Goal: Navigation & Orientation: Find specific page/section

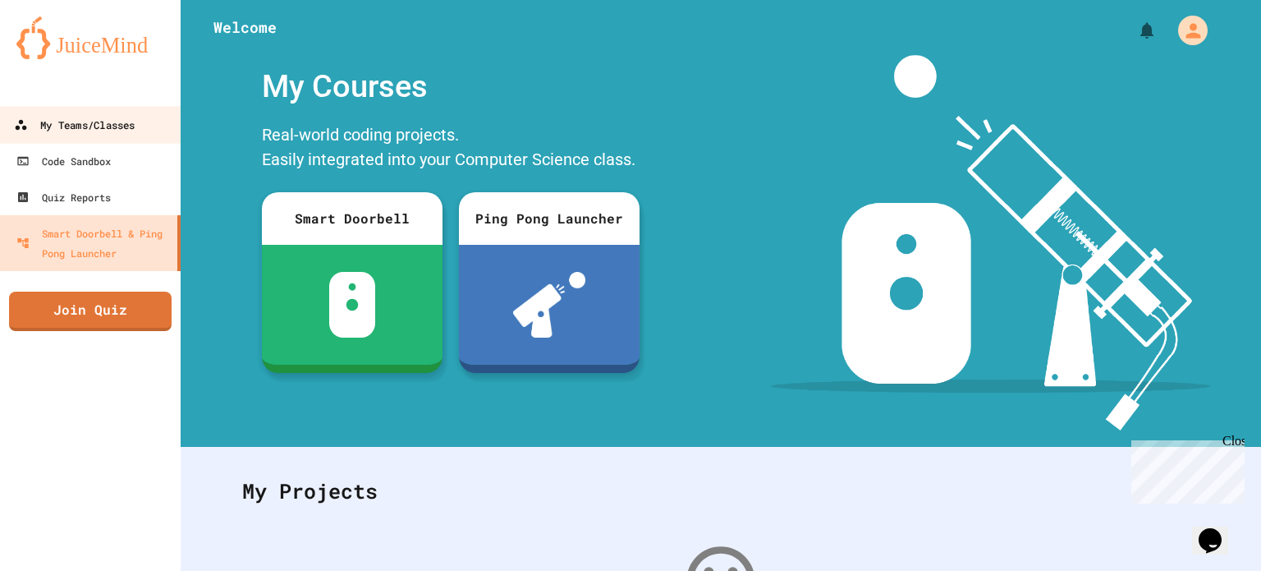
click at [116, 123] on div "My Teams/Classes" at bounding box center [74, 125] width 121 height 21
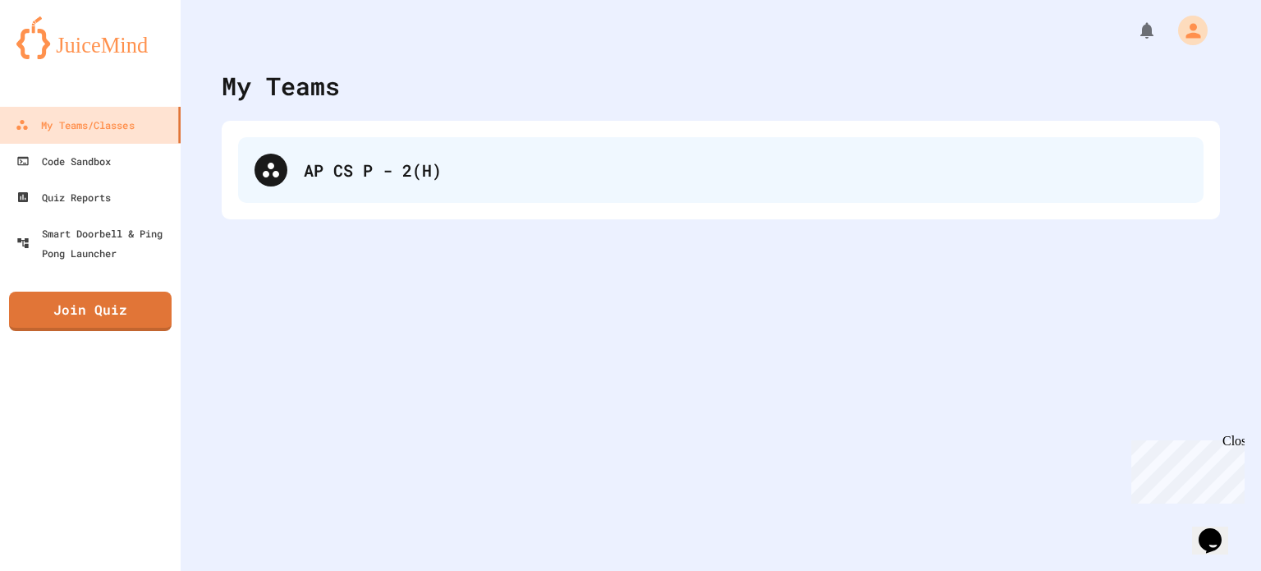
click at [303, 170] on div "AP CS P - 2(H)" at bounding box center [721, 170] width 966 height 66
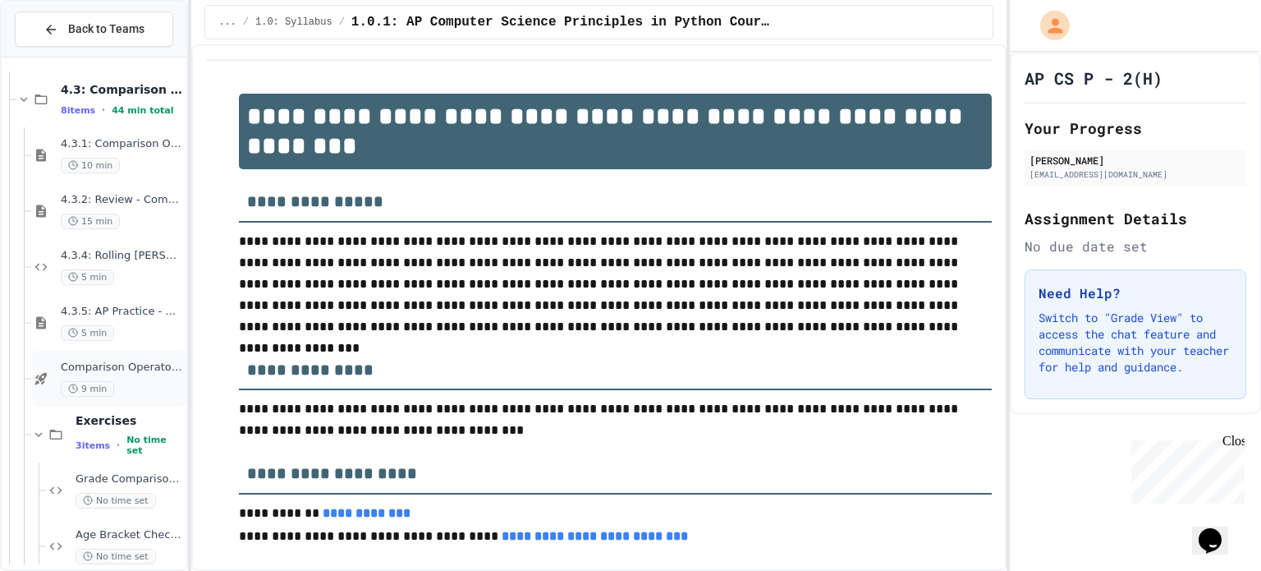
scroll to position [498, 0]
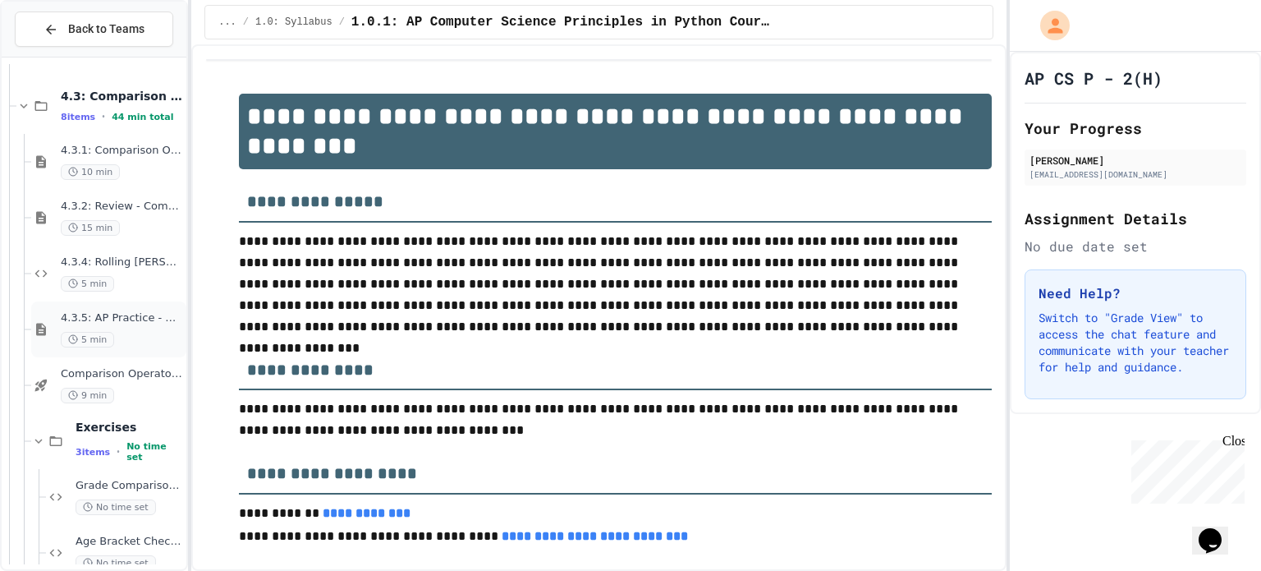
click at [100, 316] on span "4.3.5: AP Practice - Comparison Operators" at bounding box center [122, 318] width 122 height 14
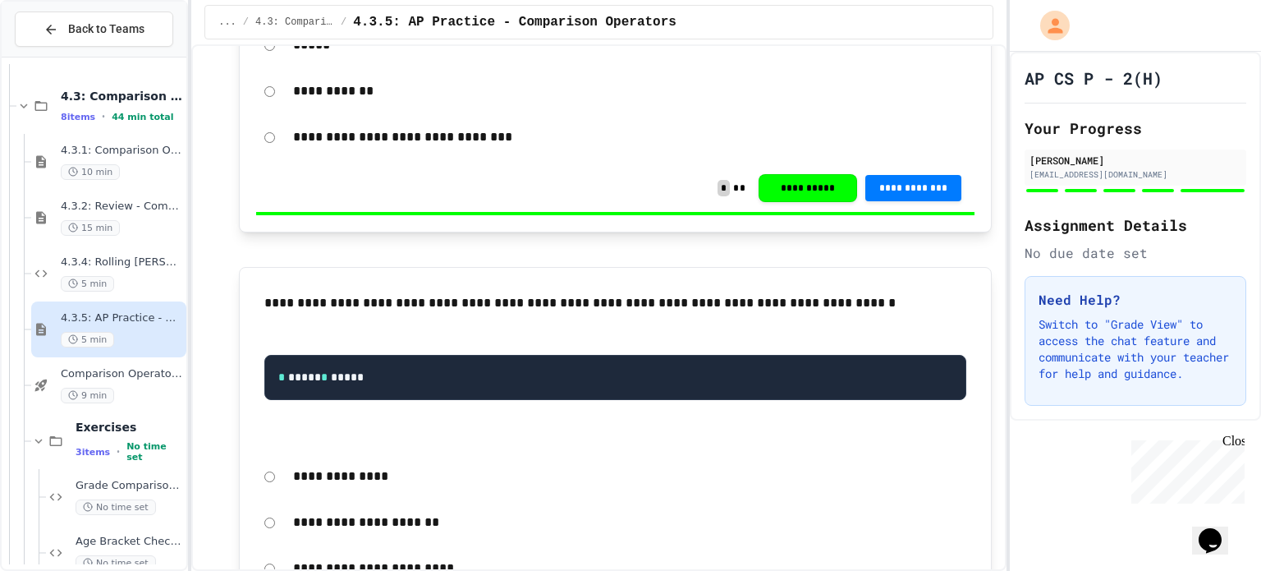
scroll to position [2709, 0]
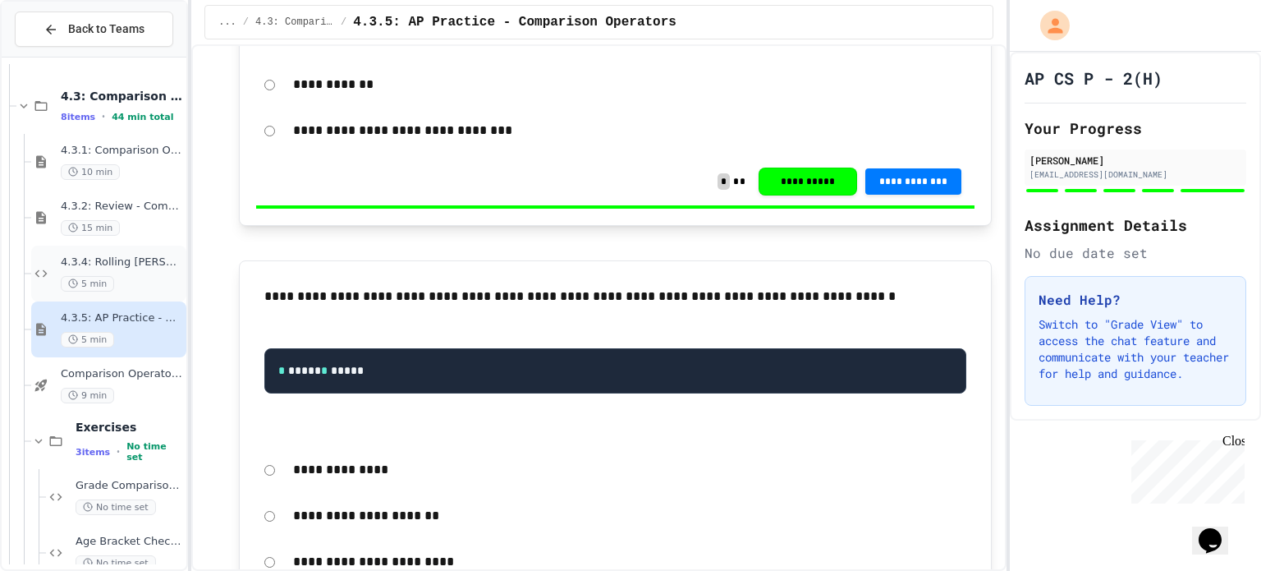
click at [119, 276] on div "5 min" at bounding box center [122, 284] width 122 height 16
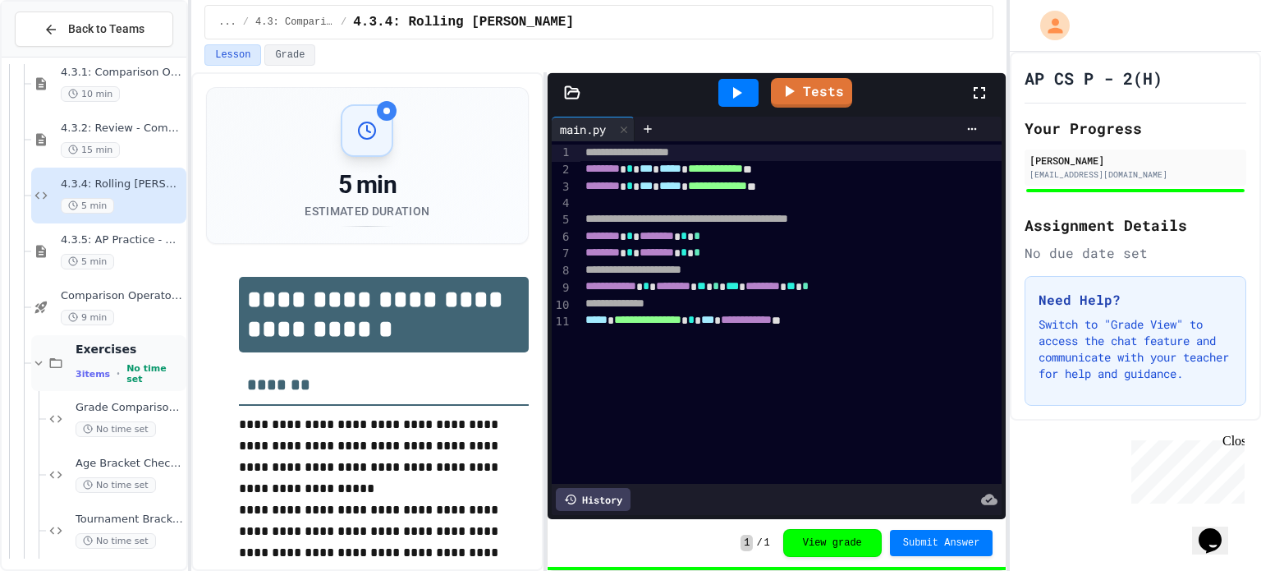
scroll to position [580, 0]
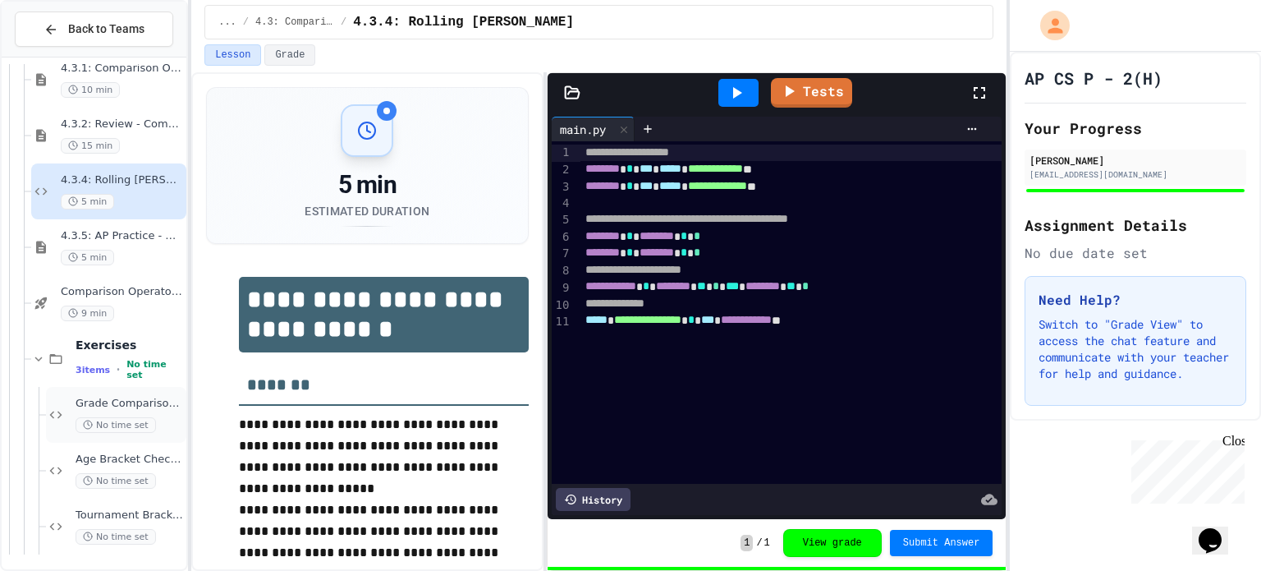
click at [86, 410] on div "Grade Comparison Debugger No time set" at bounding box center [130, 415] width 108 height 36
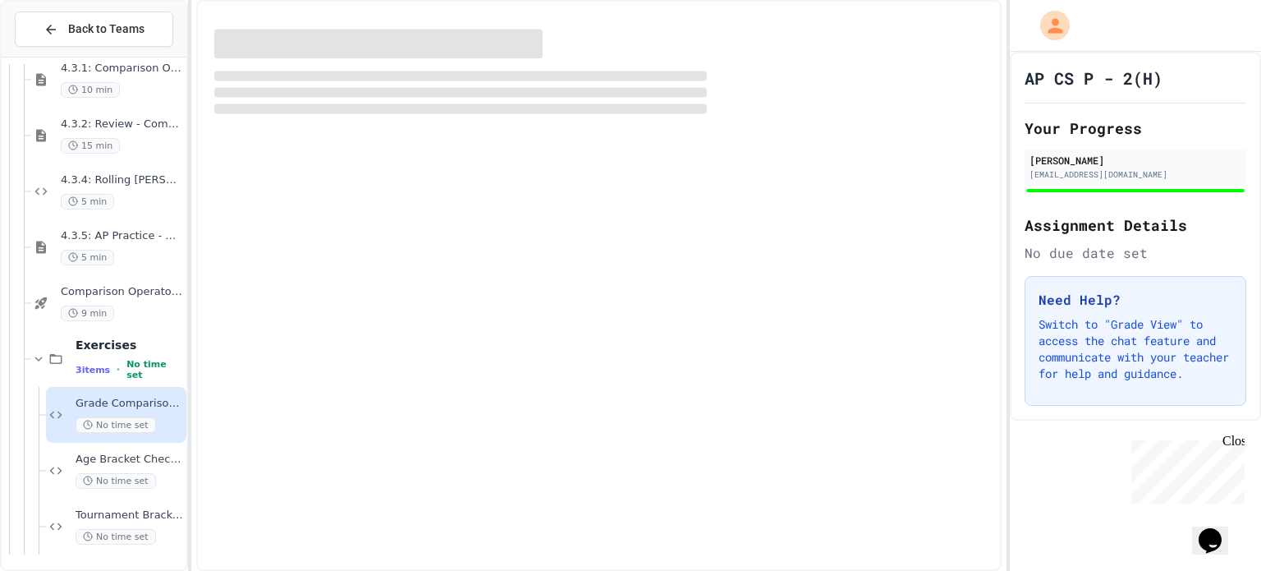
scroll to position [561, 0]
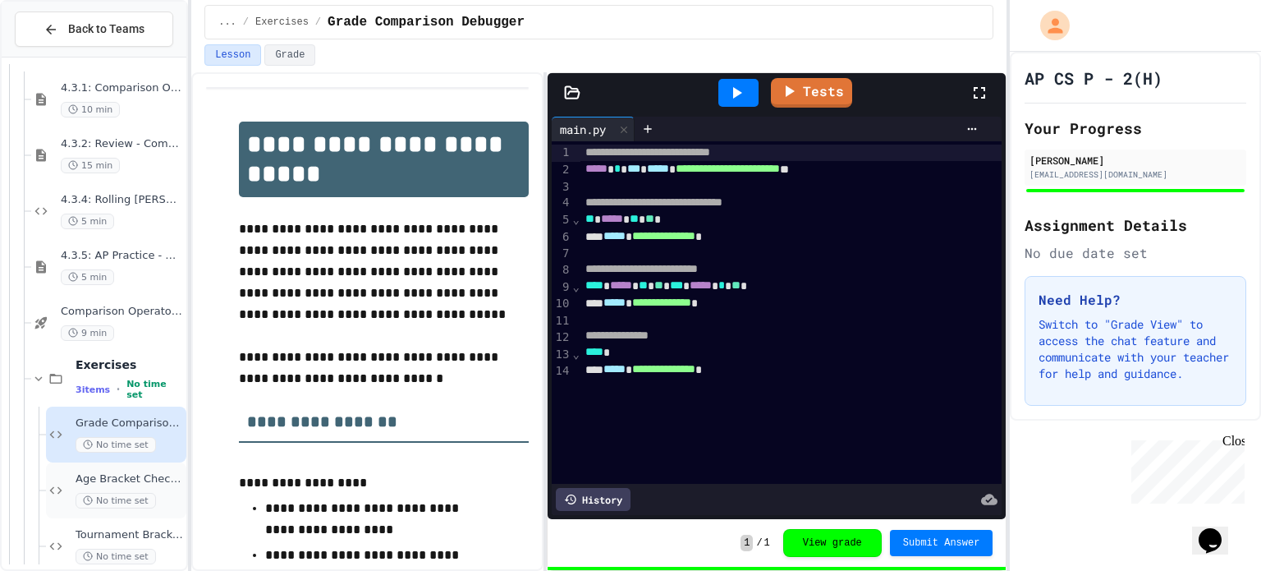
click at [112, 487] on div "Age Bracket Checker No time set" at bounding box center [130, 490] width 108 height 36
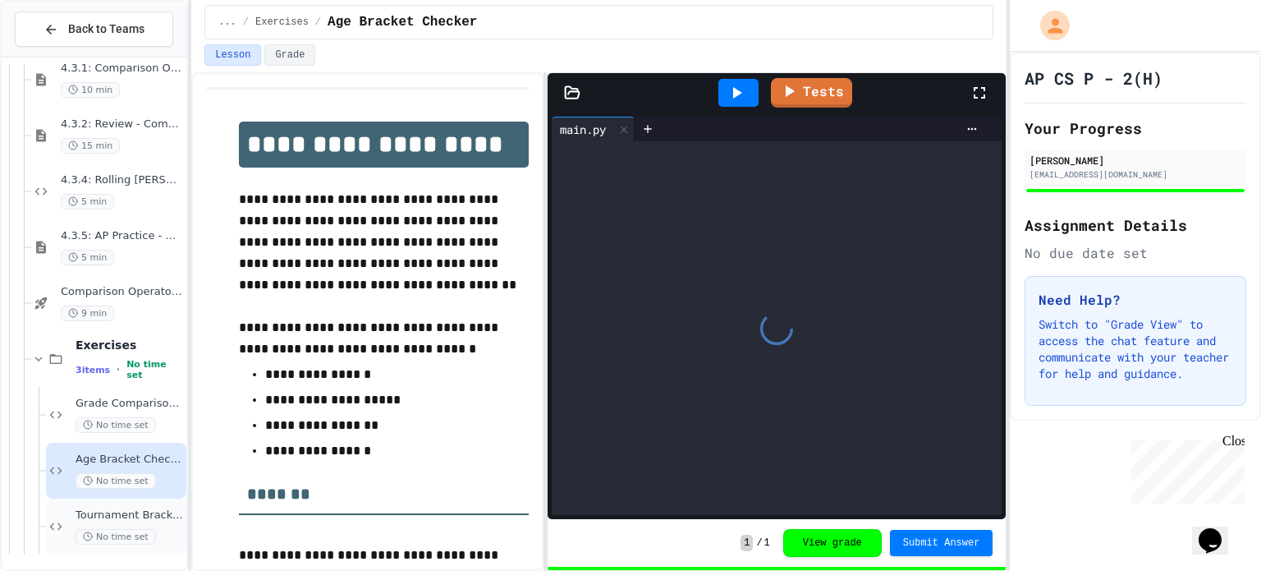
click at [102, 512] on span "Tournament Bracket Validator" at bounding box center [130, 515] width 108 height 14
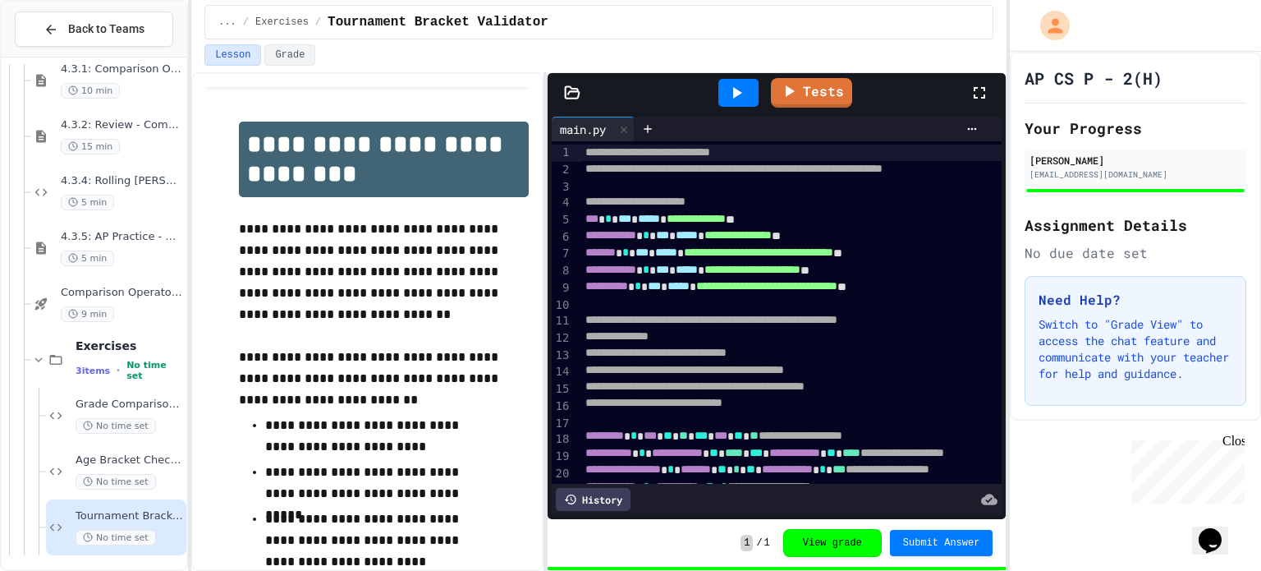
scroll to position [580, 0]
click at [86, 393] on div "Grade Comparison Debugger No time set" at bounding box center [116, 415] width 140 height 56
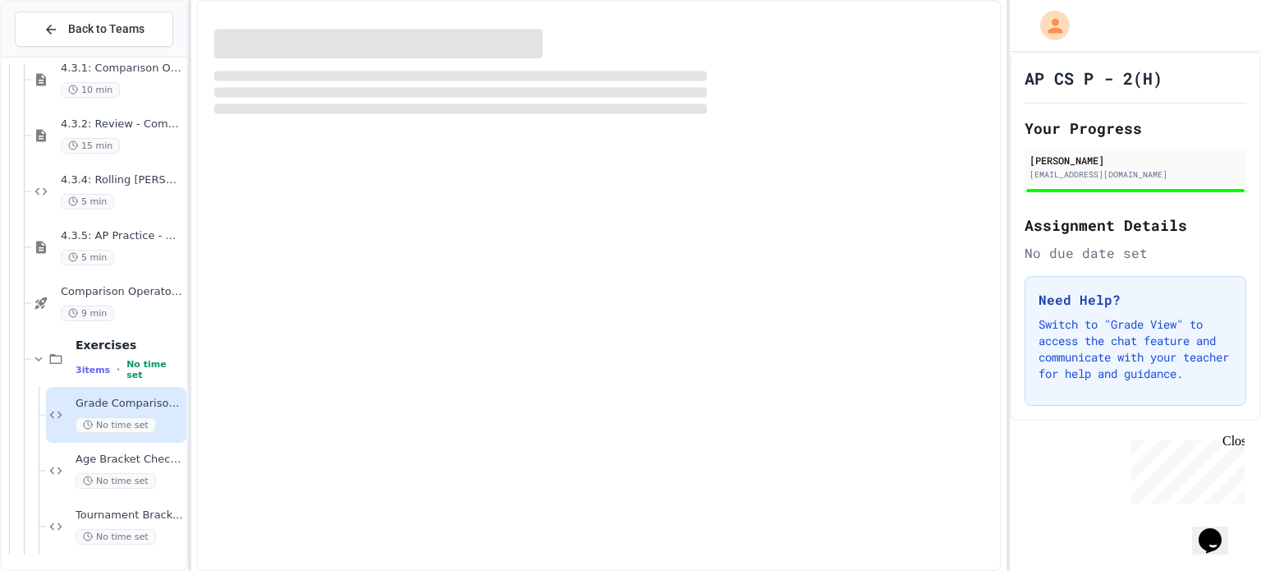
scroll to position [561, 0]
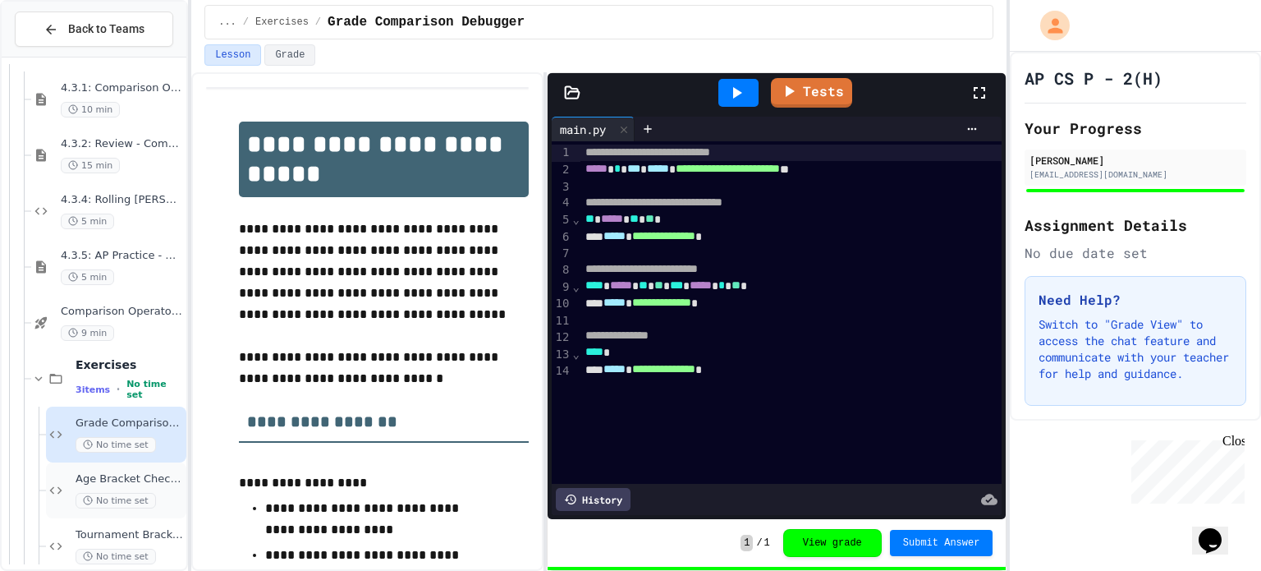
click at [92, 480] on span "Age Bracket Checker" at bounding box center [130, 479] width 108 height 14
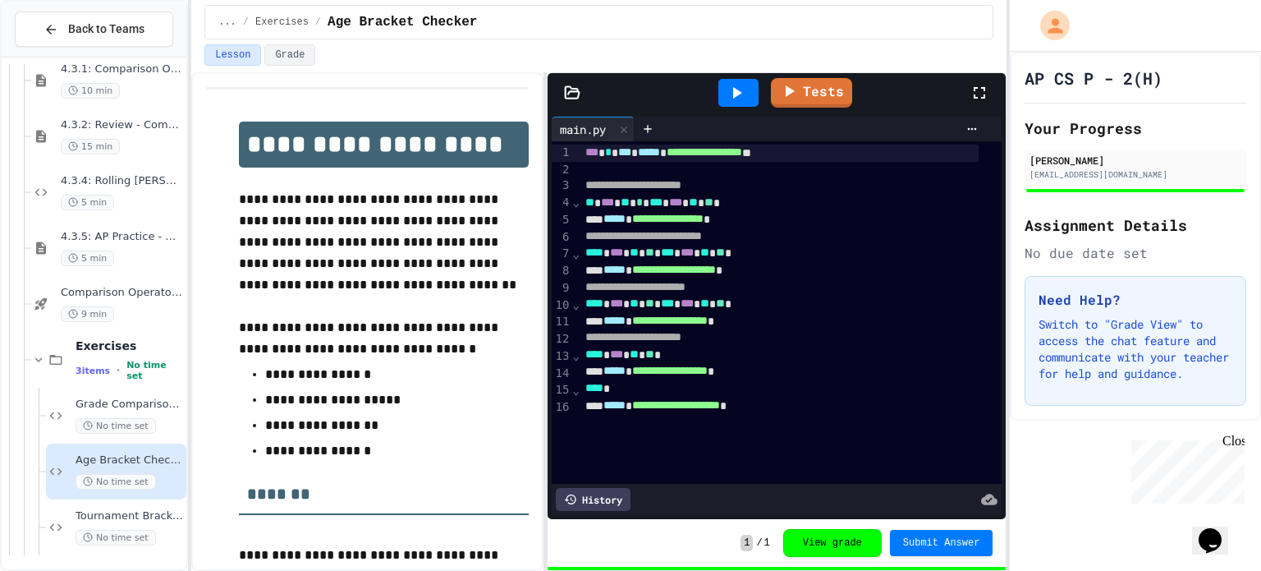
scroll to position [580, 0]
click at [82, 524] on div "Tournament Bracket Validator No time set" at bounding box center [130, 526] width 108 height 36
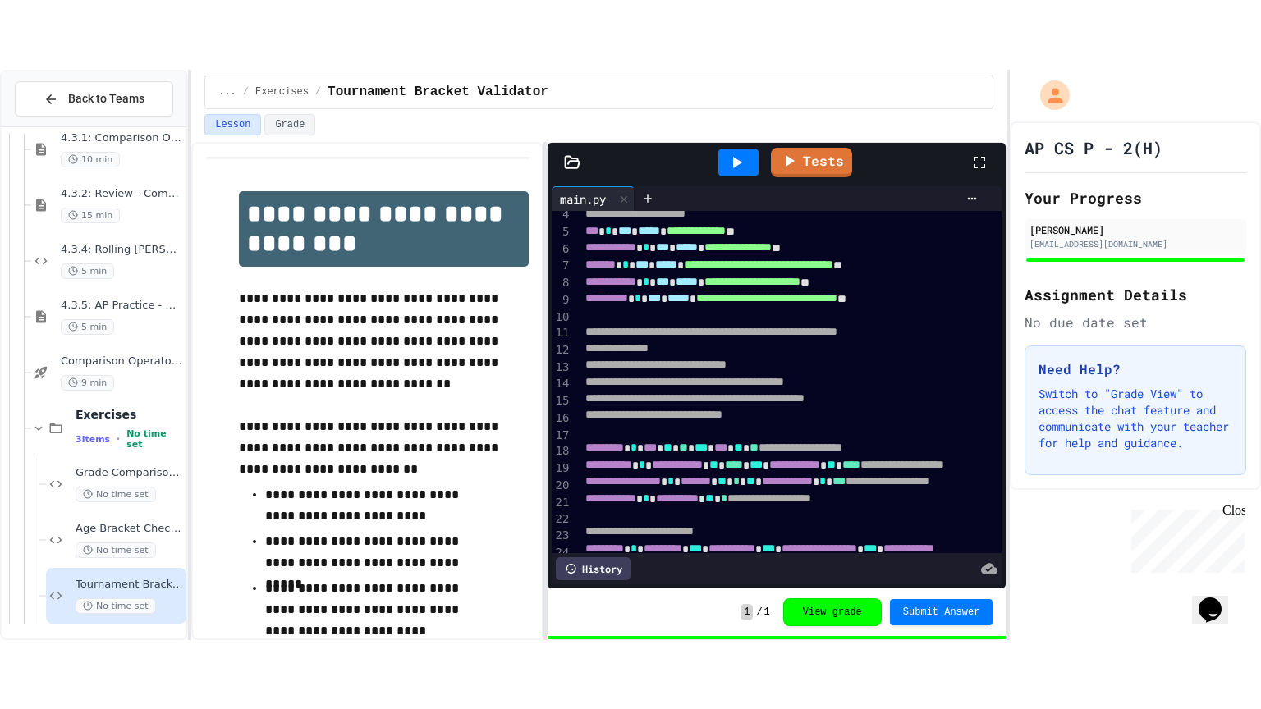
scroll to position [56, 0]
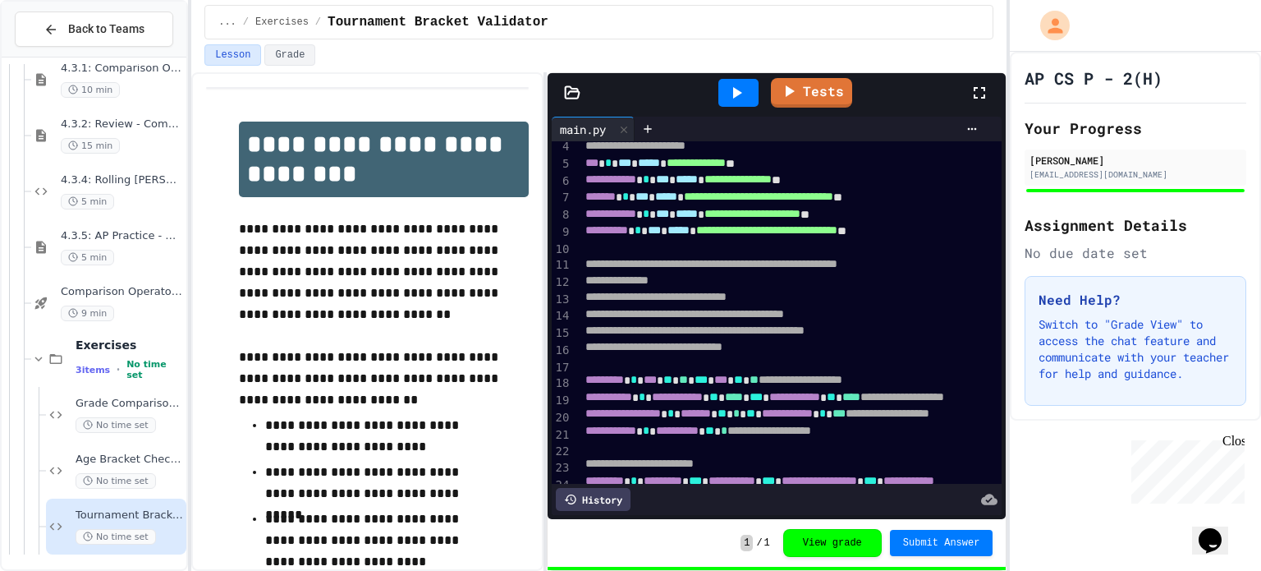
click at [982, 94] on icon at bounding box center [980, 93] width 20 height 20
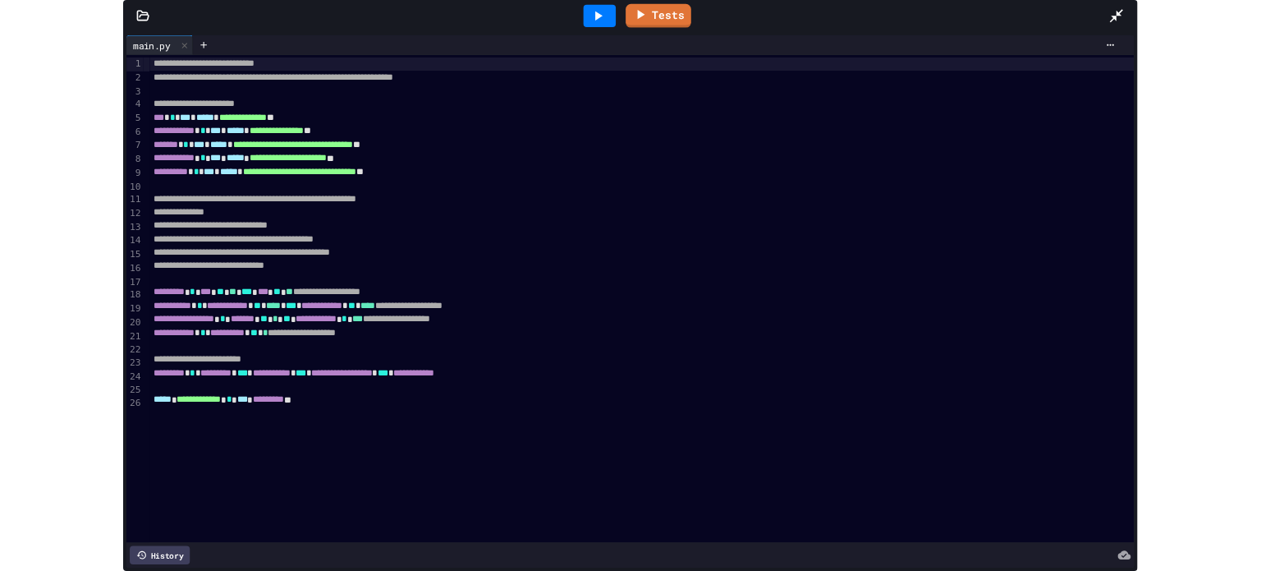
scroll to position [442, 0]
